Goal: Information Seeking & Learning: Learn about a topic

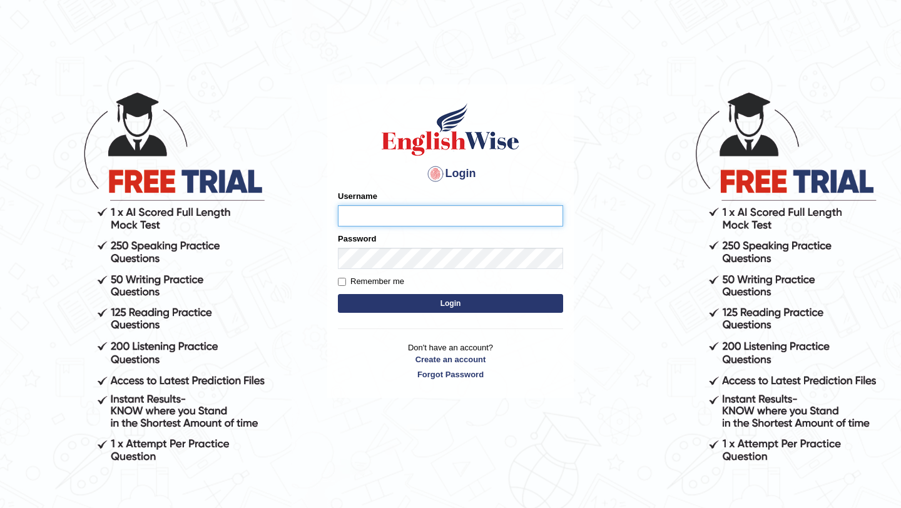
type input "NicolasD"
click at [338, 294] on button "Login" at bounding box center [450, 303] width 225 height 19
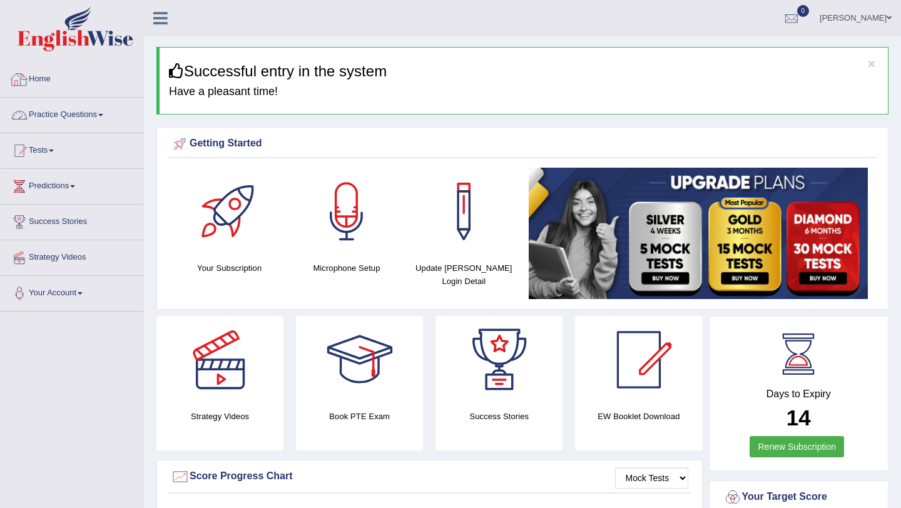
click at [58, 111] on link "Practice Questions" at bounding box center [72, 113] width 143 height 31
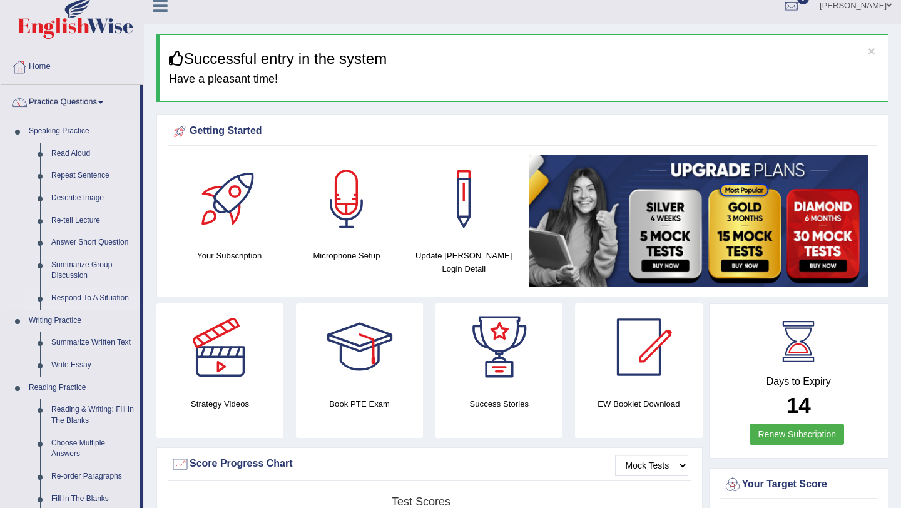
scroll to position [17, 0]
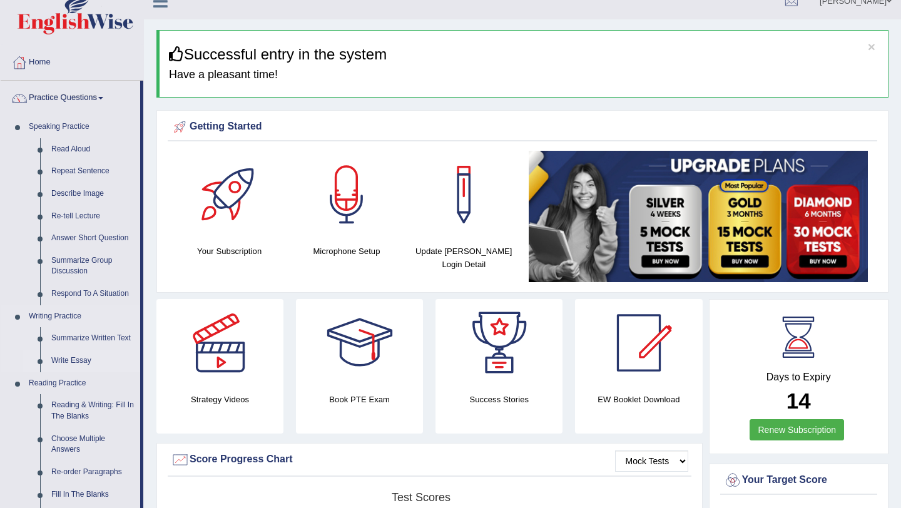
click at [76, 364] on link "Write Essay" at bounding box center [93, 361] width 94 height 23
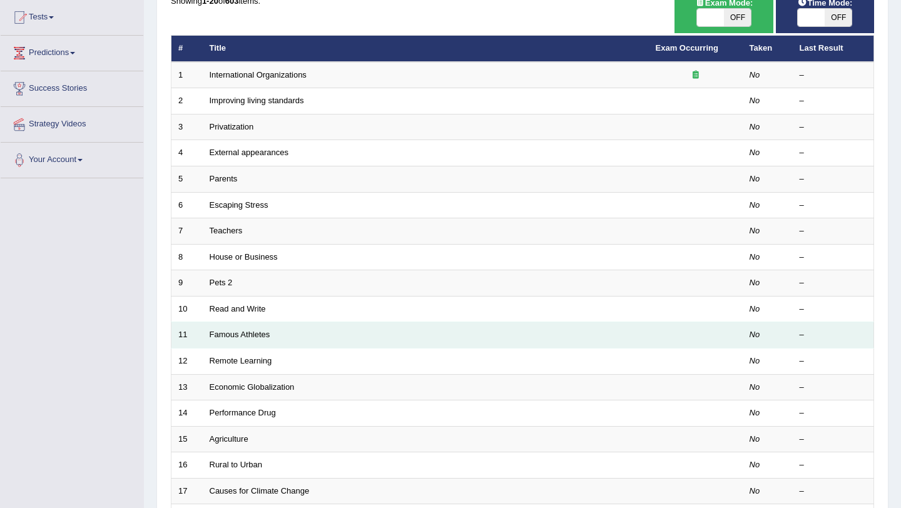
scroll to position [320, 0]
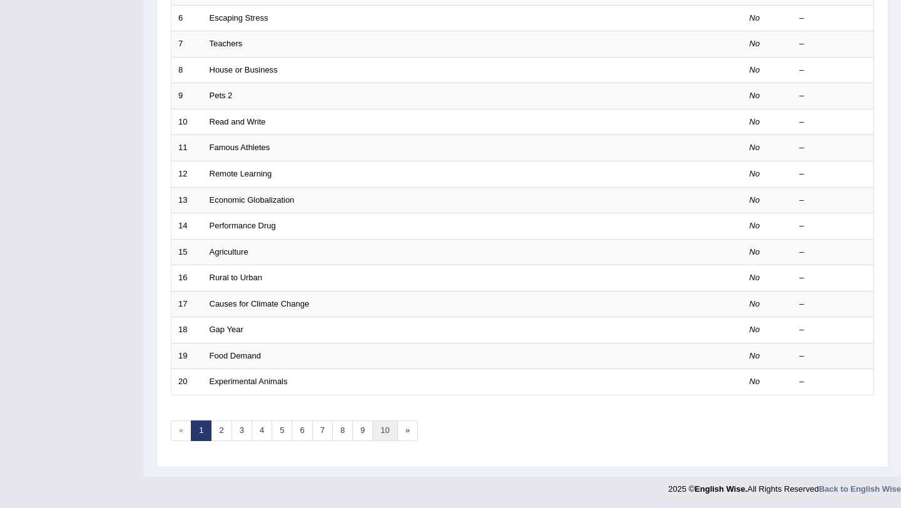
click at [386, 434] on link "10" at bounding box center [384, 431] width 25 height 21
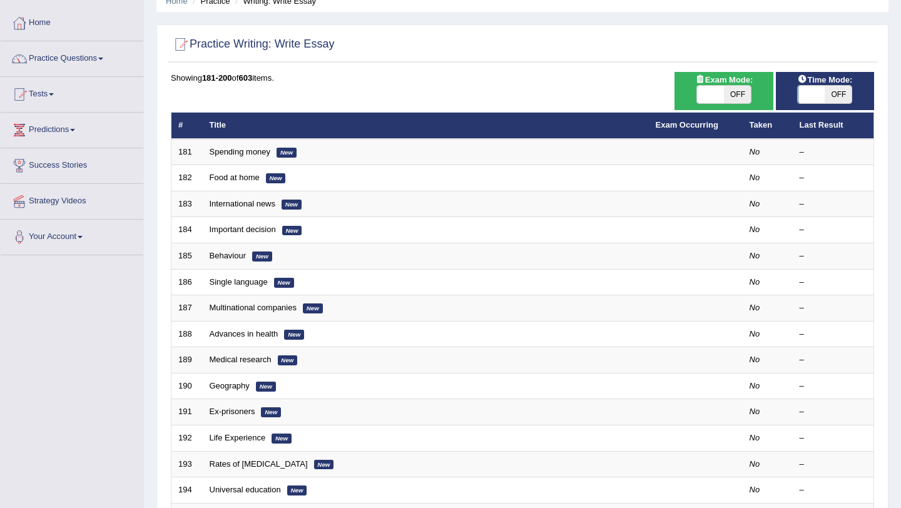
scroll to position [320, 0]
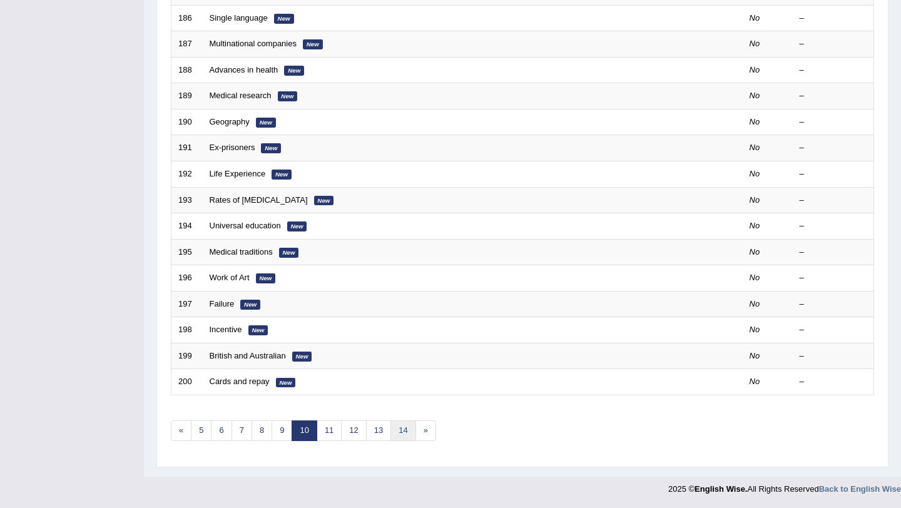
click at [404, 428] on link "14" at bounding box center [402, 431] width 25 height 21
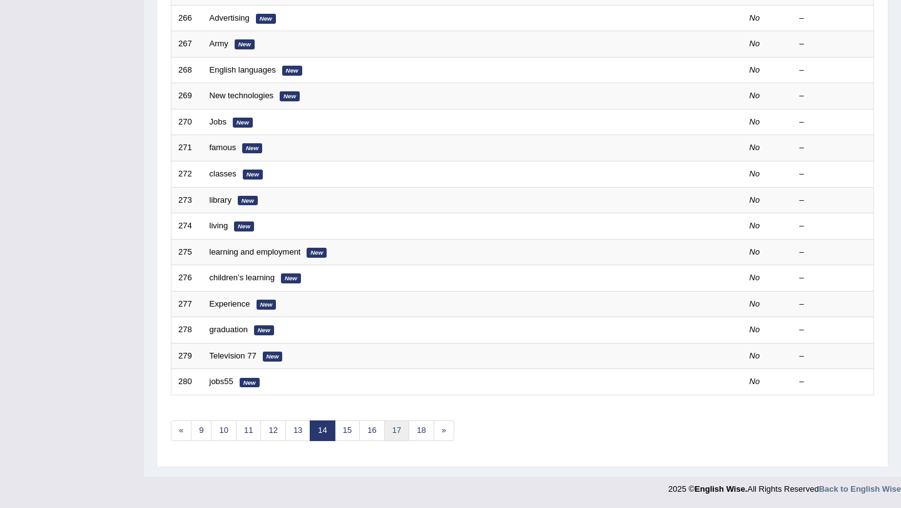
click at [406, 434] on link "17" at bounding box center [396, 431] width 25 height 21
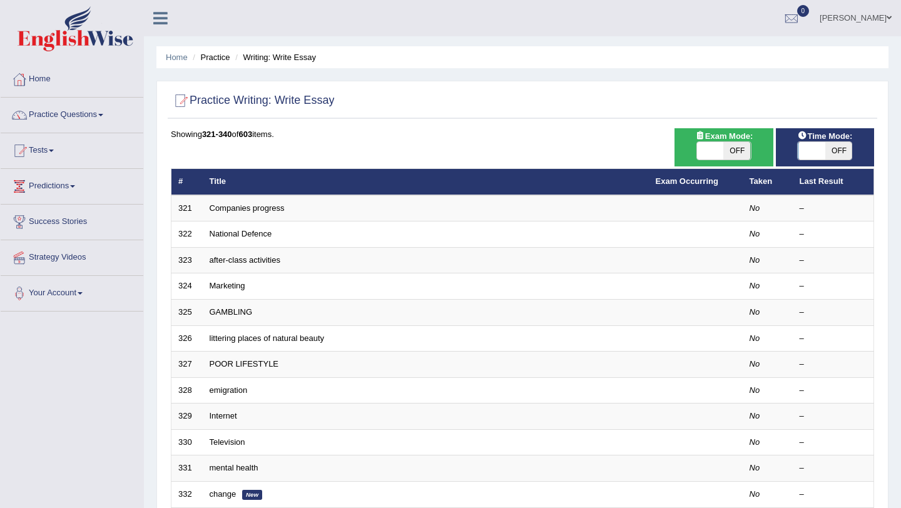
scroll to position [320, 0]
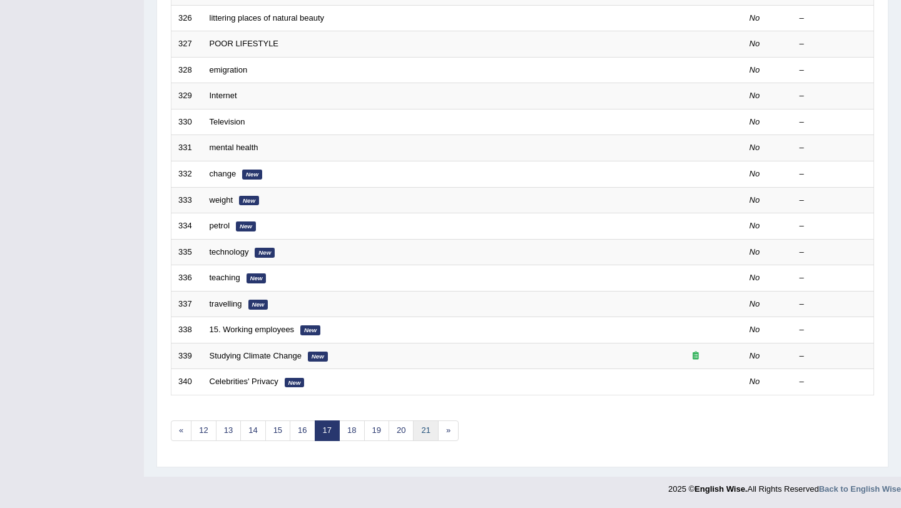
click at [421, 434] on link "21" at bounding box center [425, 431] width 25 height 21
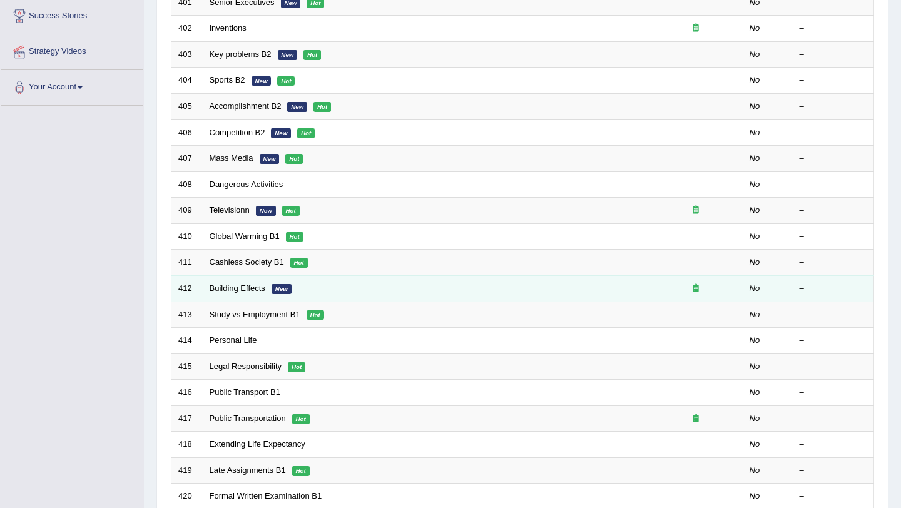
scroll to position [320, 0]
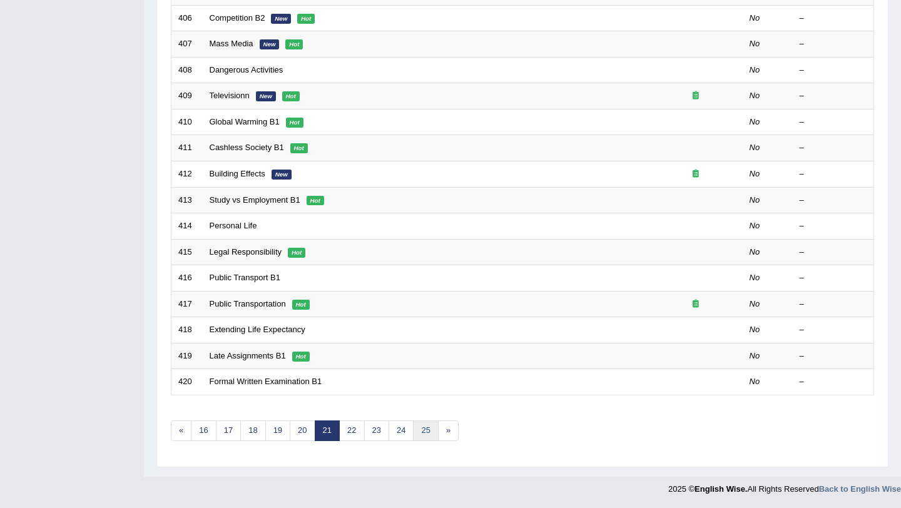
click at [430, 435] on link "25" at bounding box center [425, 431] width 25 height 21
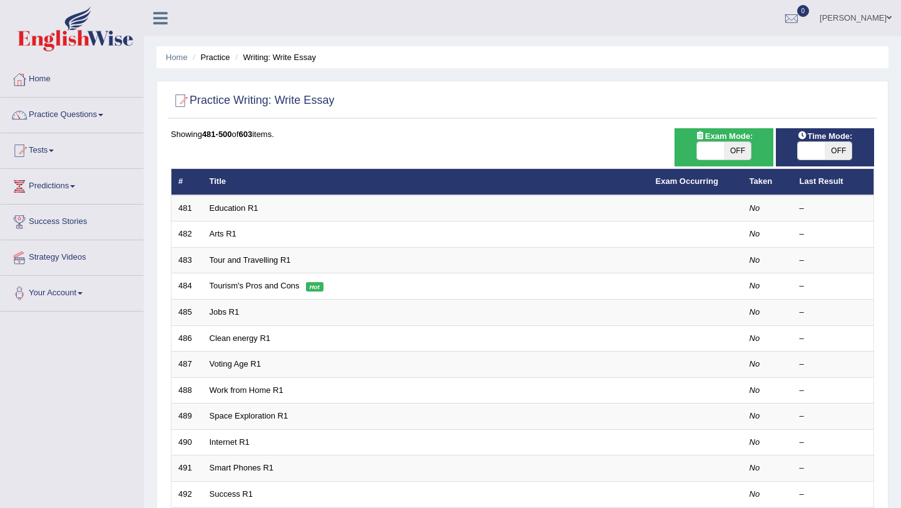
scroll to position [320, 0]
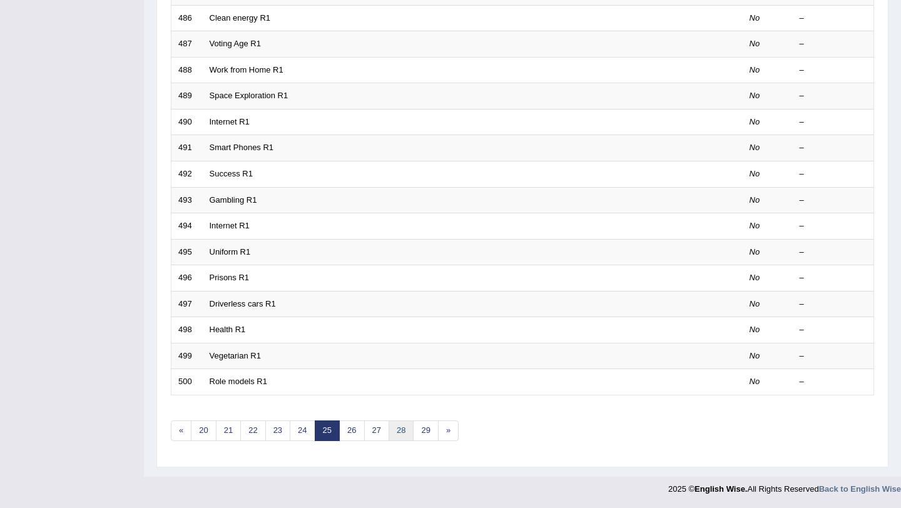
click at [405, 430] on link "28" at bounding box center [401, 431] width 25 height 21
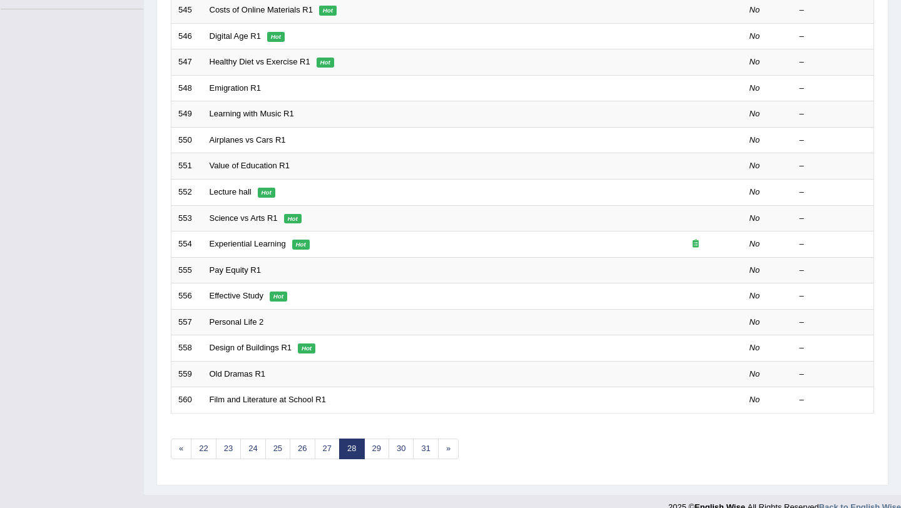
scroll to position [320, 0]
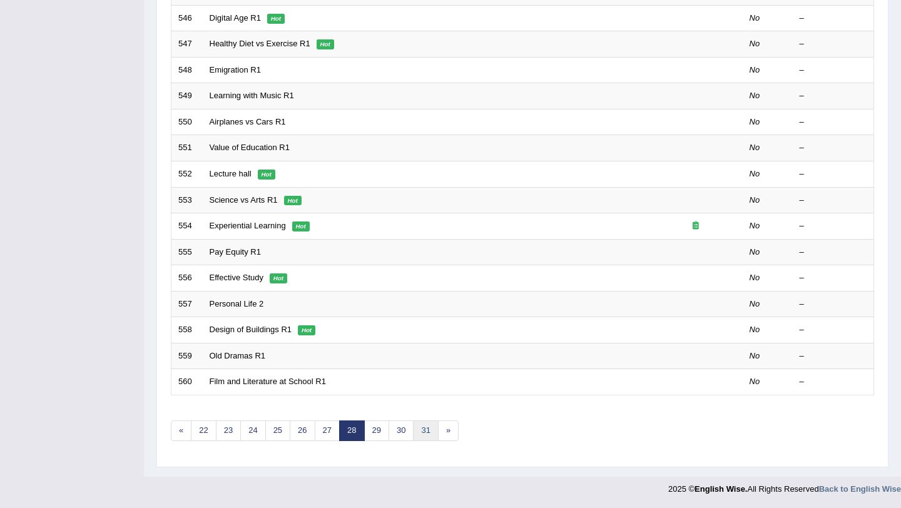
click at [421, 432] on link "31" at bounding box center [425, 431] width 25 height 21
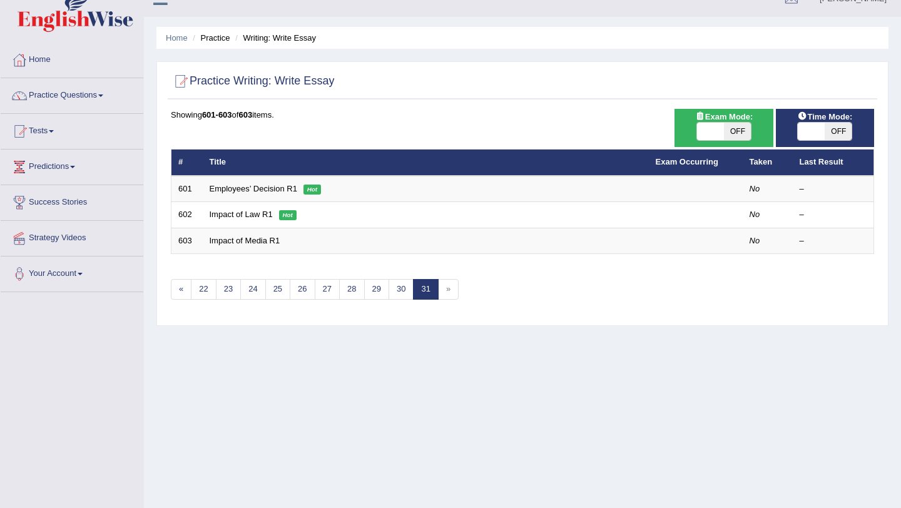
scroll to position [31, 0]
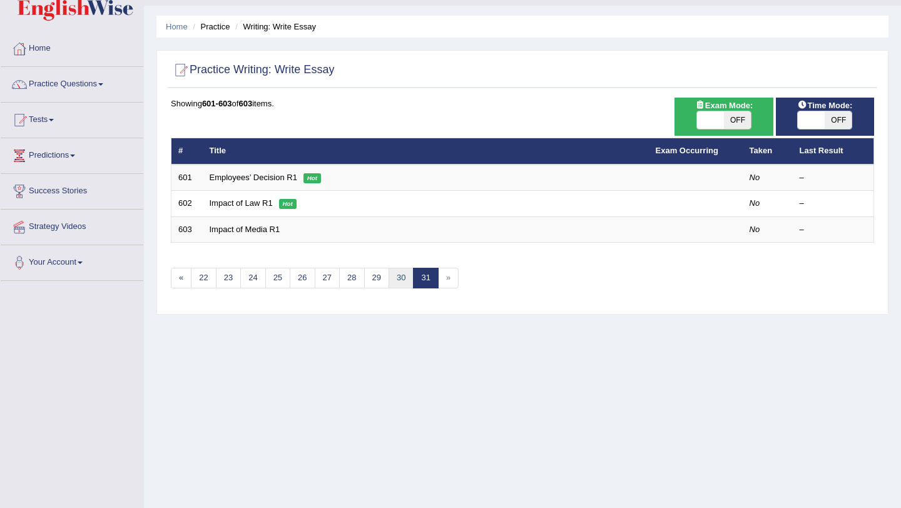
click at [398, 279] on link "30" at bounding box center [401, 278] width 25 height 21
